Goal: Information Seeking & Learning: Check status

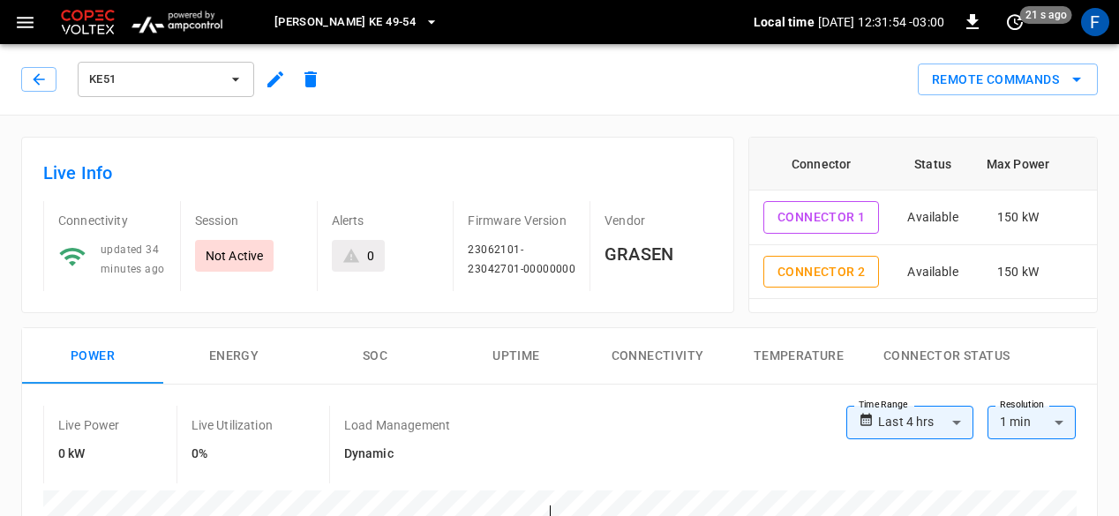
click at [41, 91] on div "KE51" at bounding box center [174, 79] width 307 height 42
click at [32, 83] on icon "button" at bounding box center [39, 80] width 18 height 18
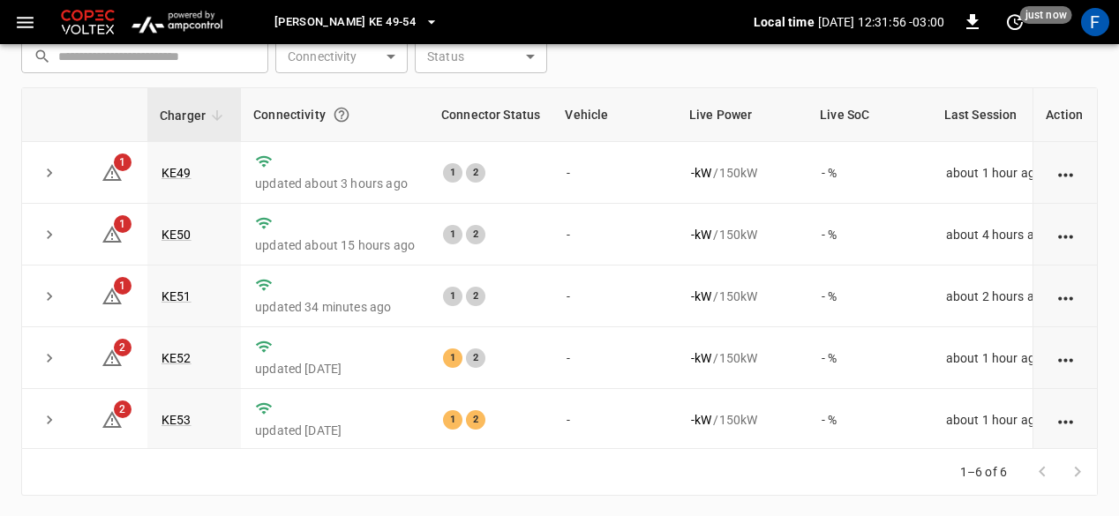
click at [241, 244] on td "updated about 15 hours ago" at bounding box center [335, 235] width 188 height 62
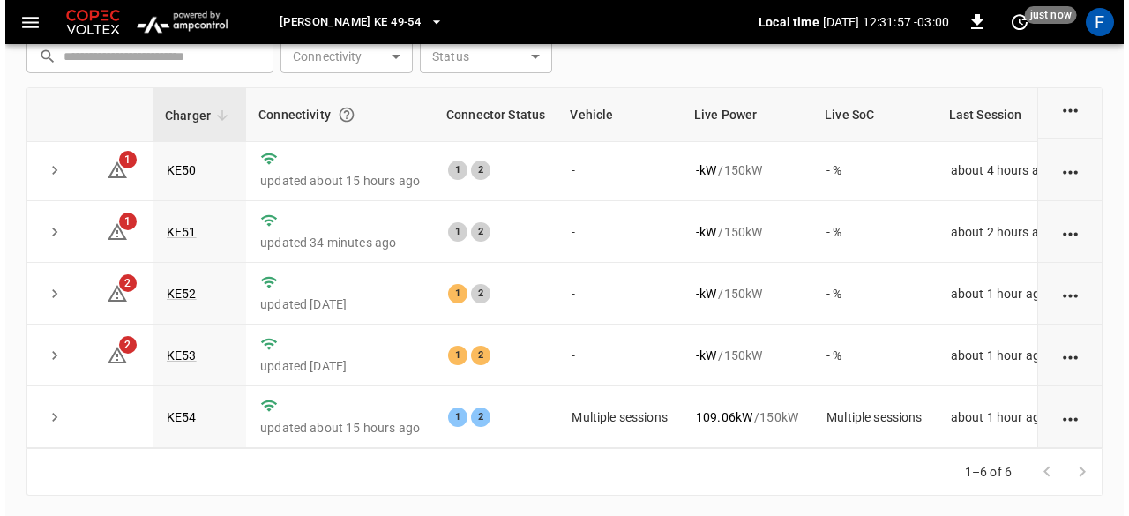
scroll to position [0, 0]
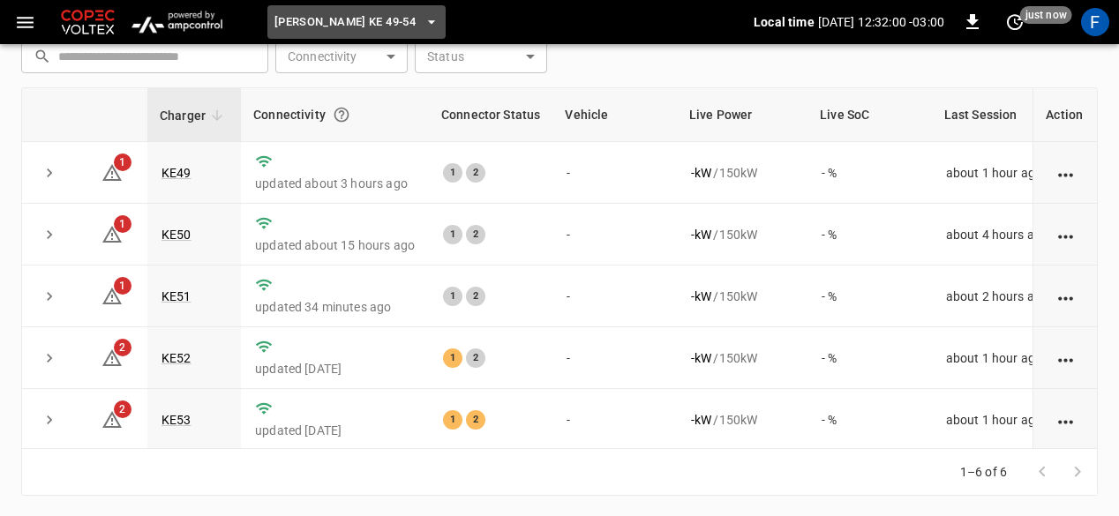
click at [379, 18] on span "[PERSON_NAME] KE 49-54" at bounding box center [344, 22] width 141 height 20
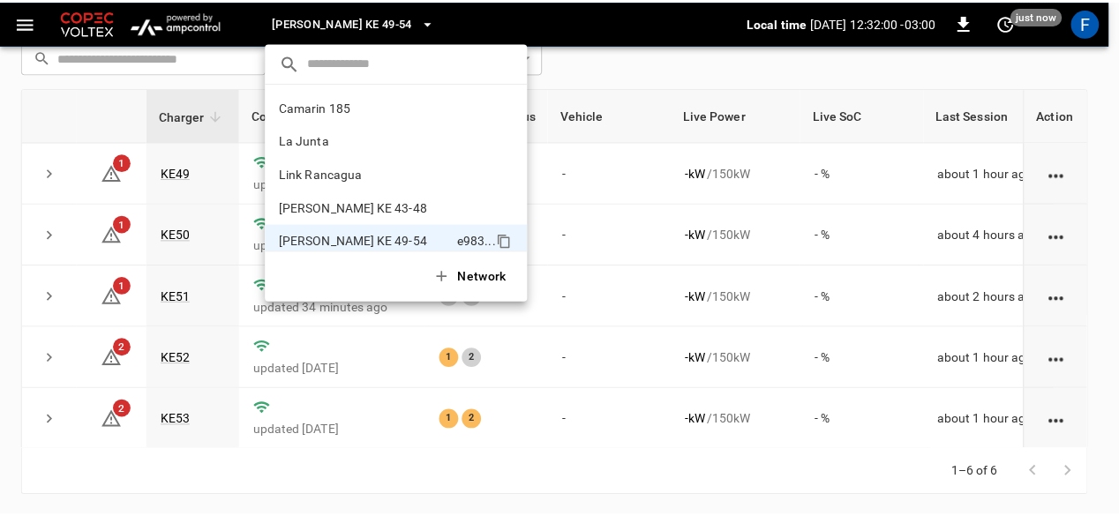
scroll to position [14, 0]
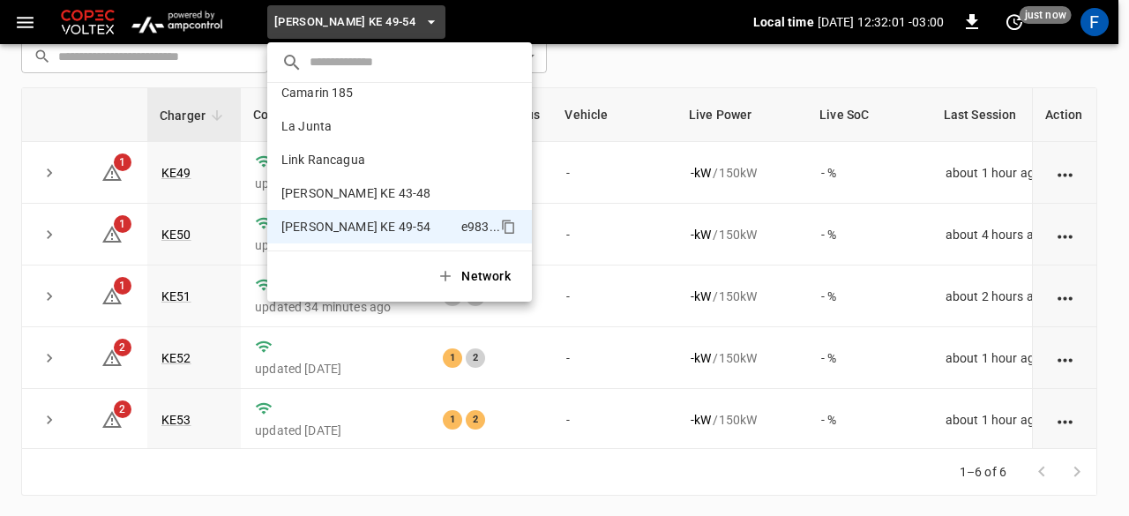
click at [156, 25] on div at bounding box center [564, 258] width 1129 height 516
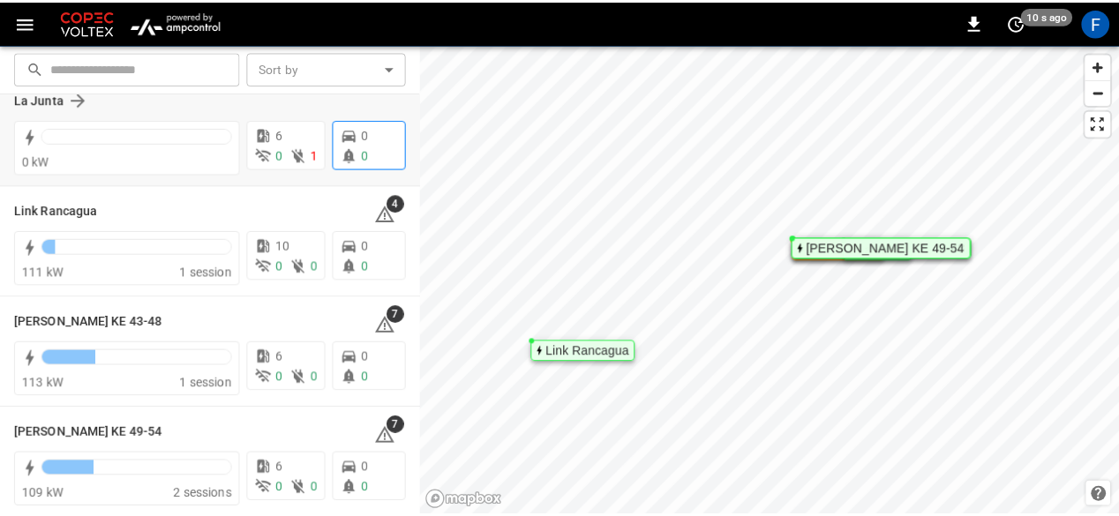
scroll to position [157, 0]
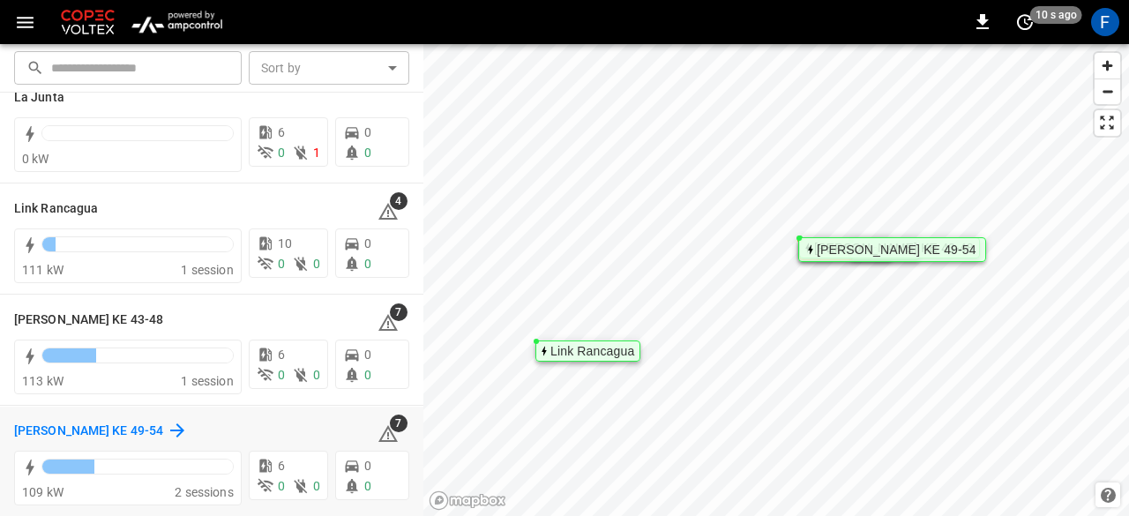
click at [116, 423] on h6 "[PERSON_NAME] KE 49-54" at bounding box center [88, 431] width 149 height 19
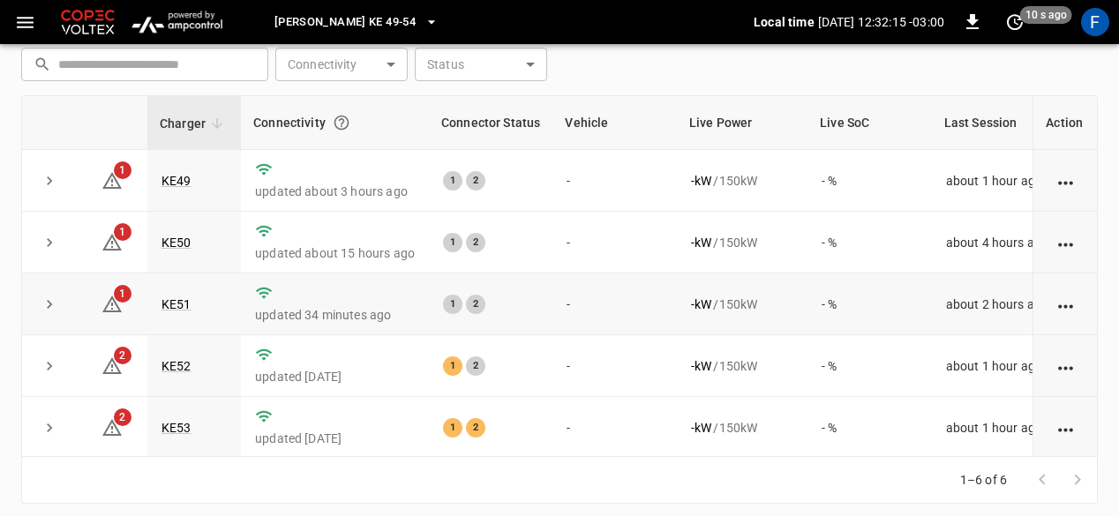
scroll to position [258, 0]
click at [171, 420] on link "KE53" at bounding box center [176, 426] width 37 height 21
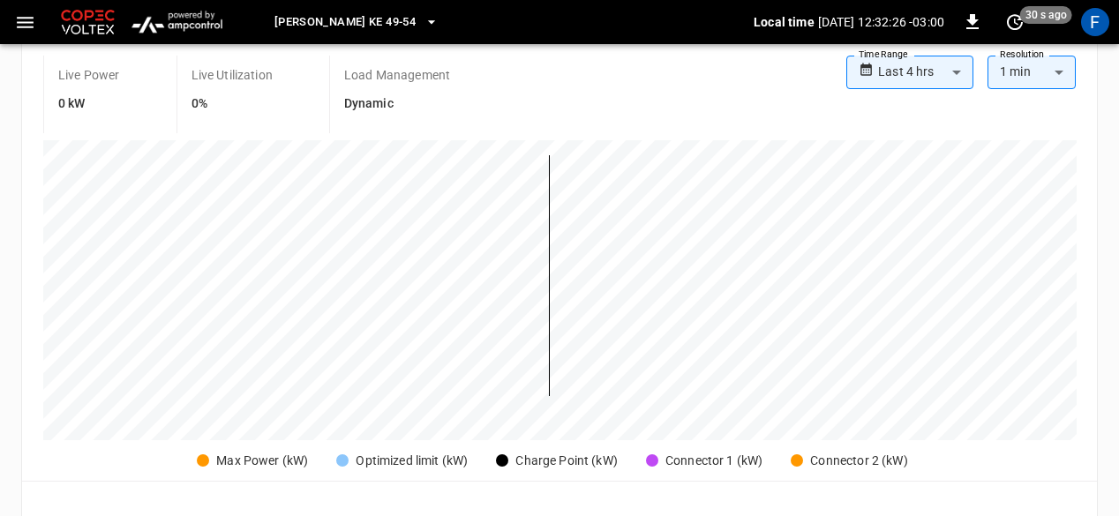
scroll to position [346, 0]
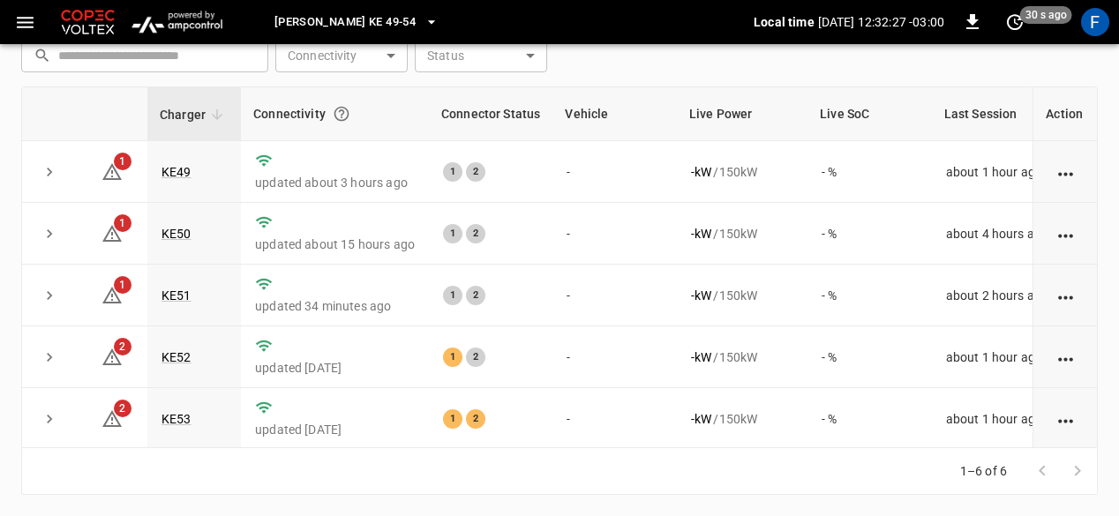
scroll to position [258, 0]
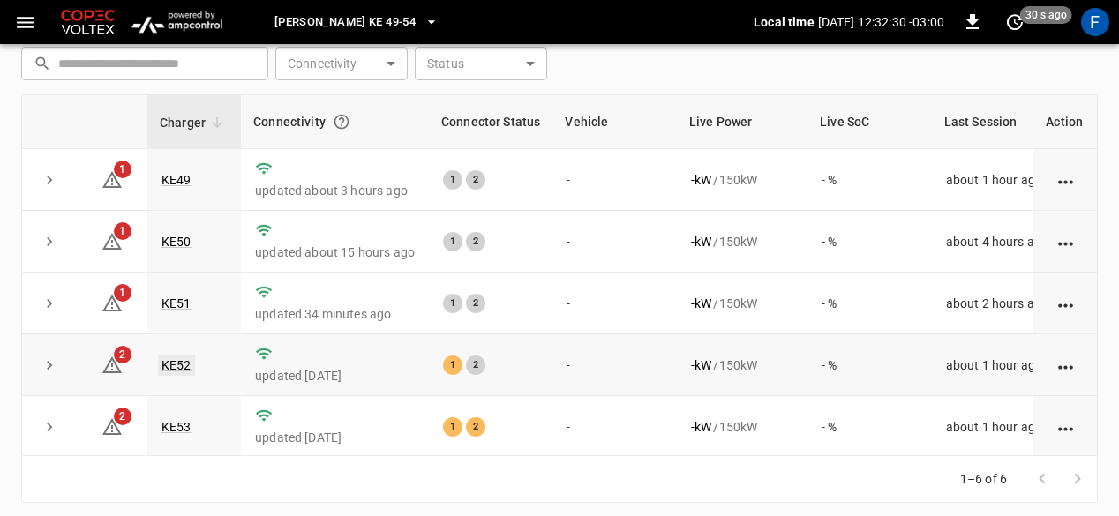
click at [168, 371] on link "KE52" at bounding box center [176, 365] width 37 height 21
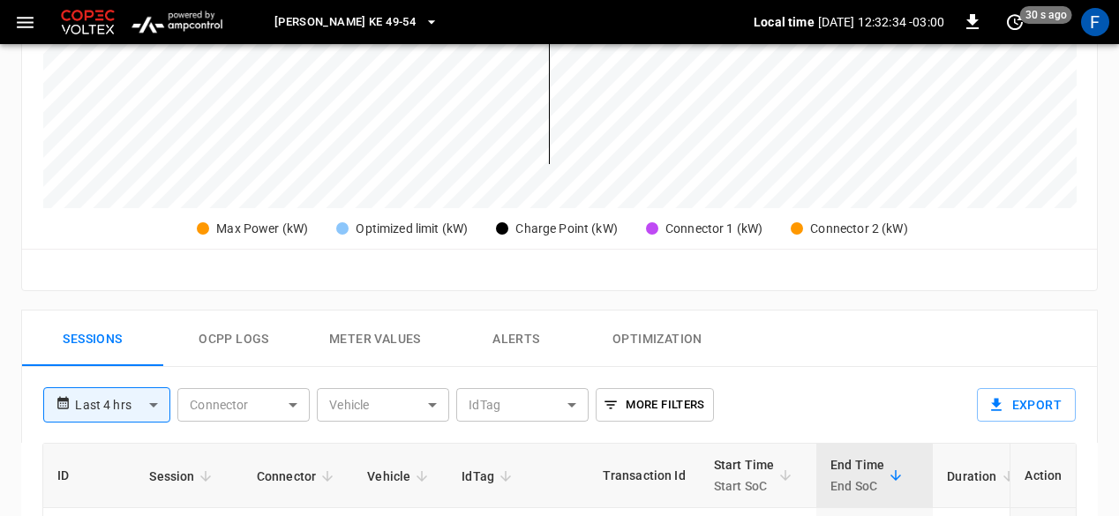
scroll to position [545, 0]
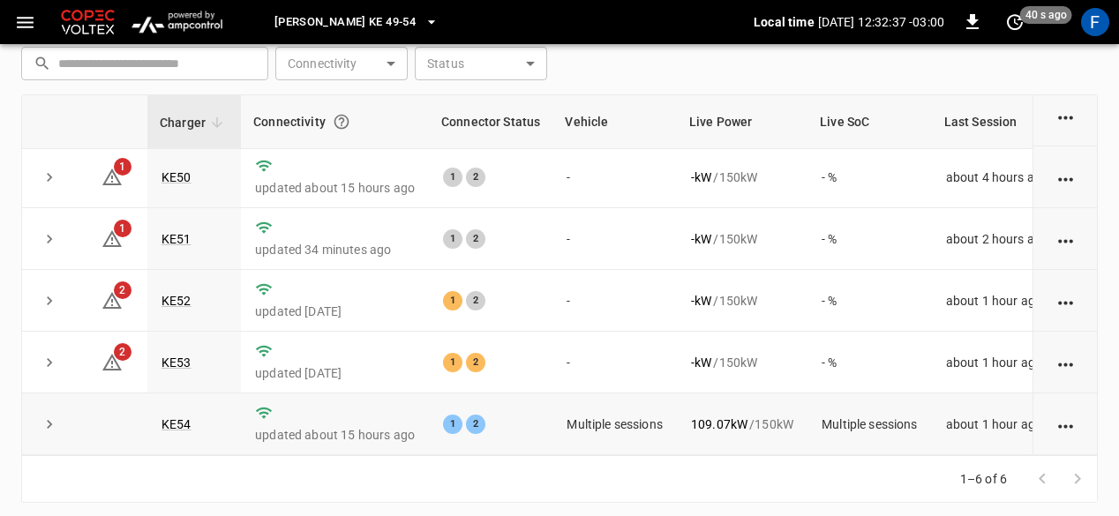
scroll to position [265, 0]
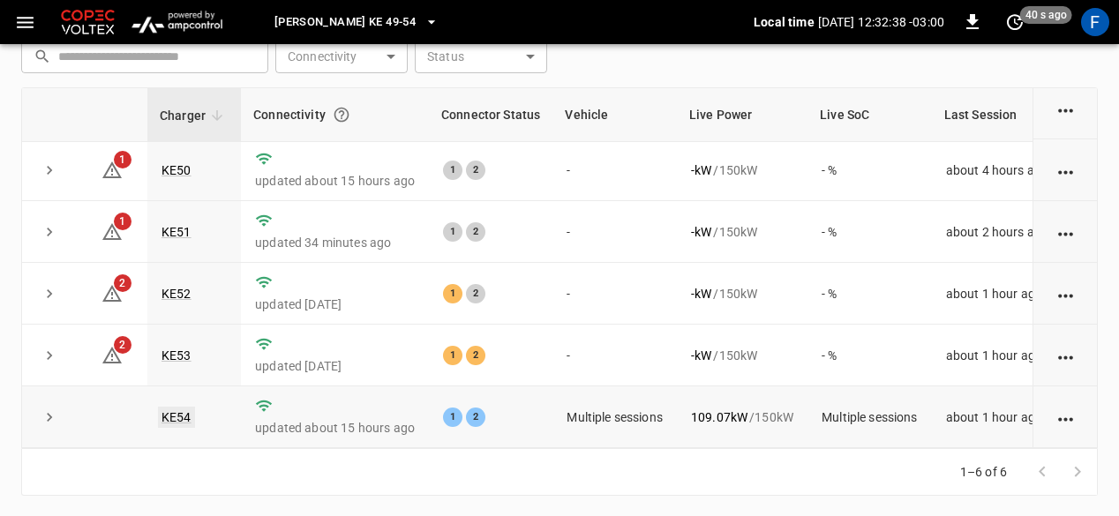
click at [183, 407] on link "KE54" at bounding box center [176, 417] width 37 height 21
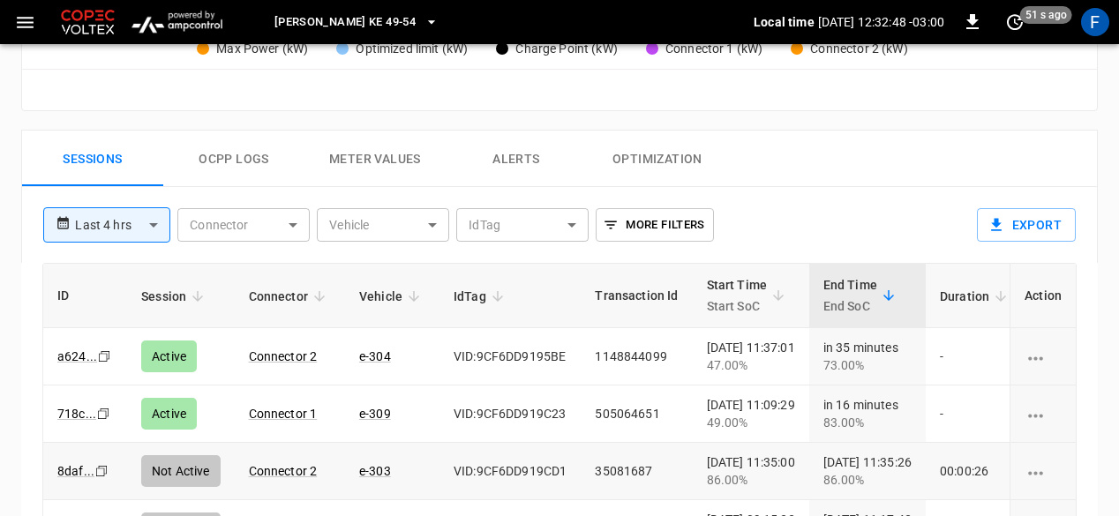
scroll to position [779, 0]
